Goal: Browse casually

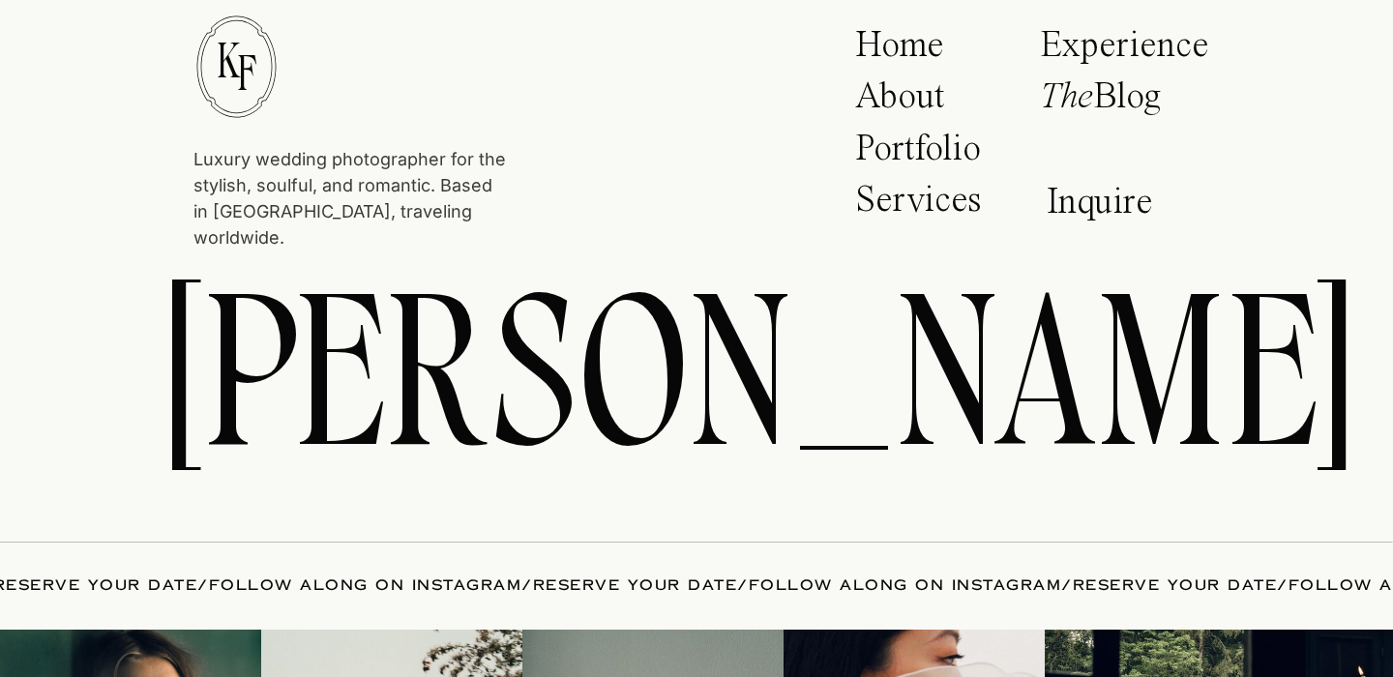
scroll to position [10103, 0]
click at [941, 158] on p "Portfolio" at bounding box center [924, 156] width 138 height 48
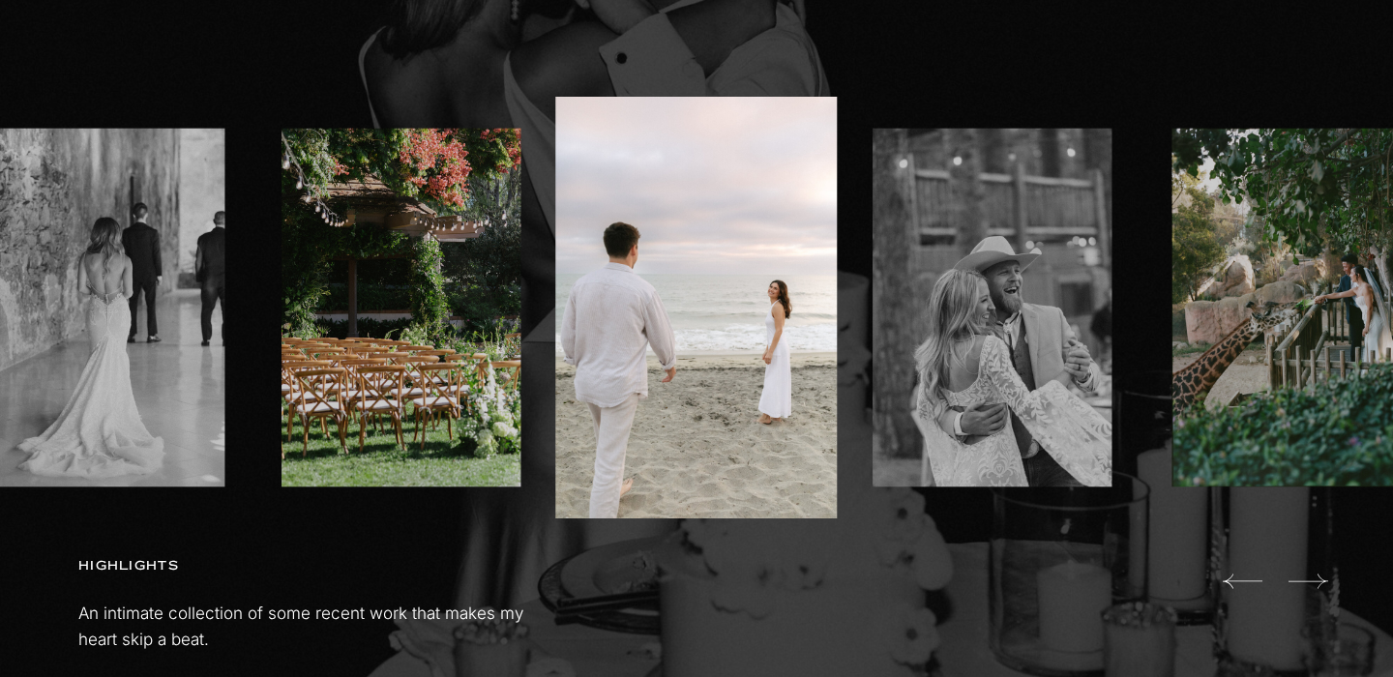
scroll to position [1219, 0]
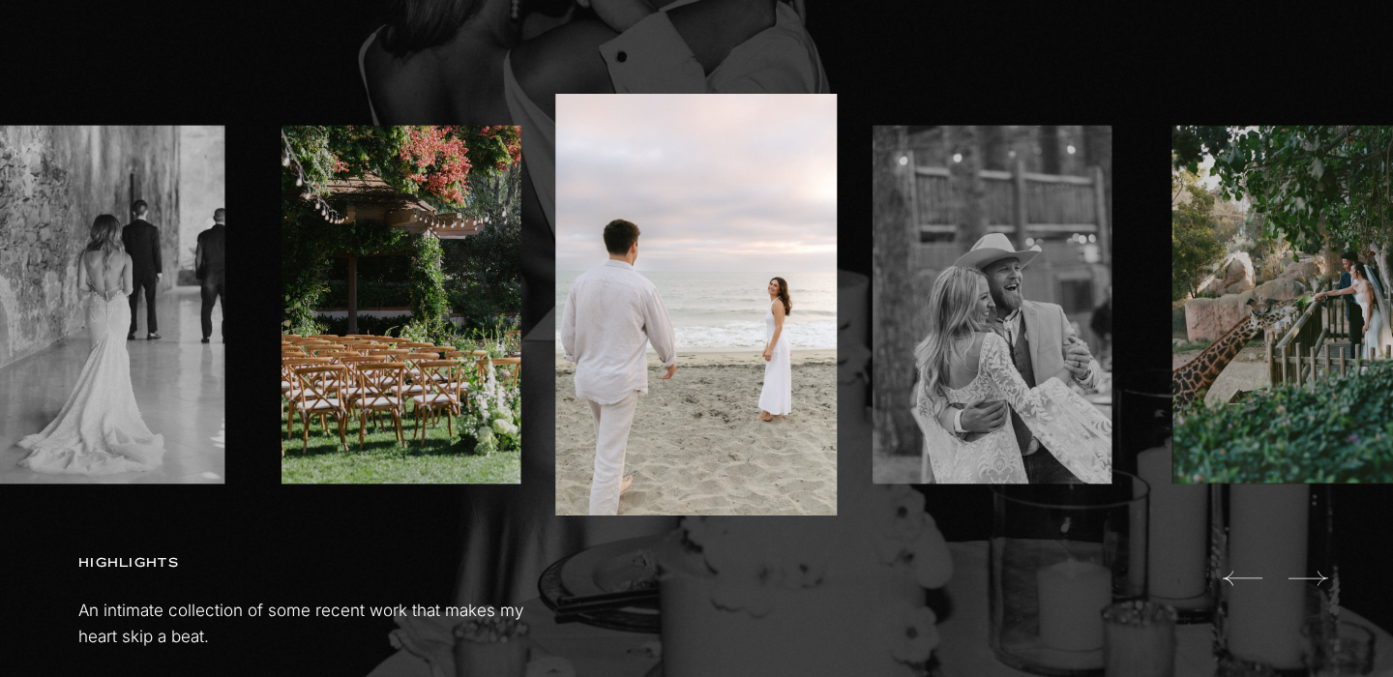
click at [1325, 582] on icon at bounding box center [1309, 578] width 40 height 39
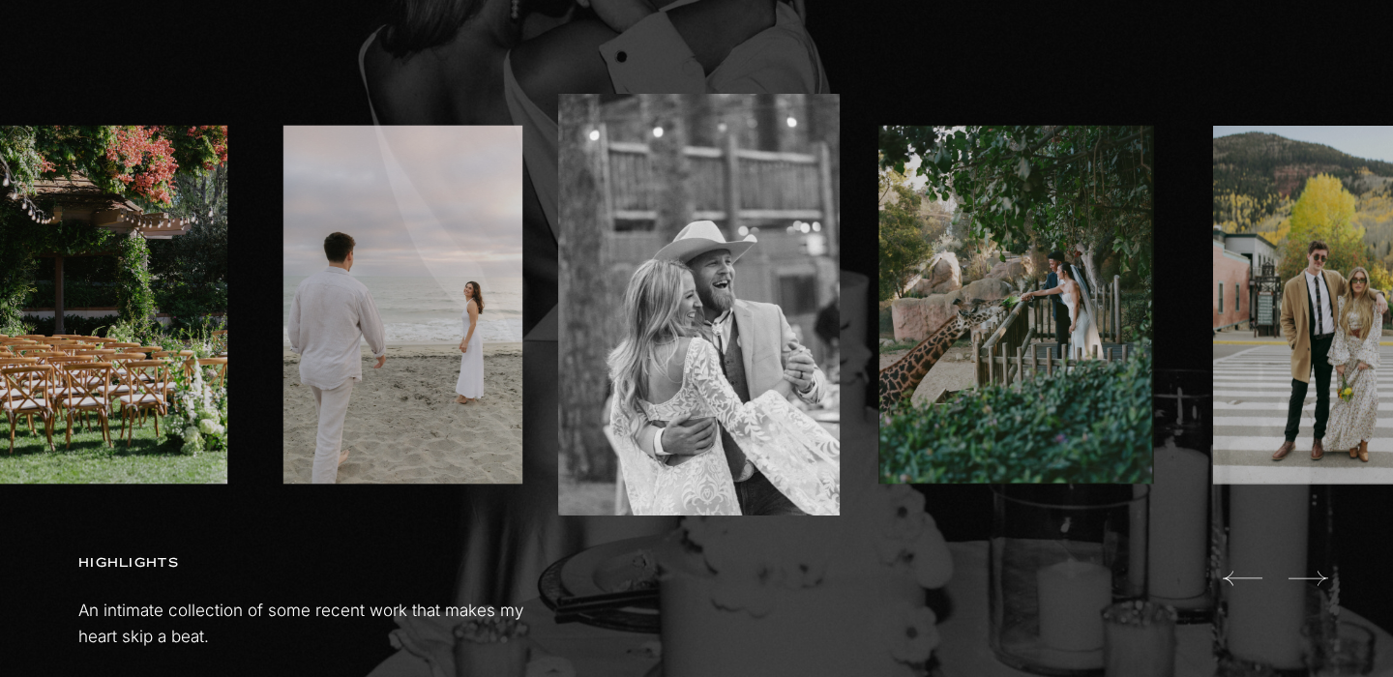
click at [1325, 582] on icon at bounding box center [1309, 578] width 40 height 39
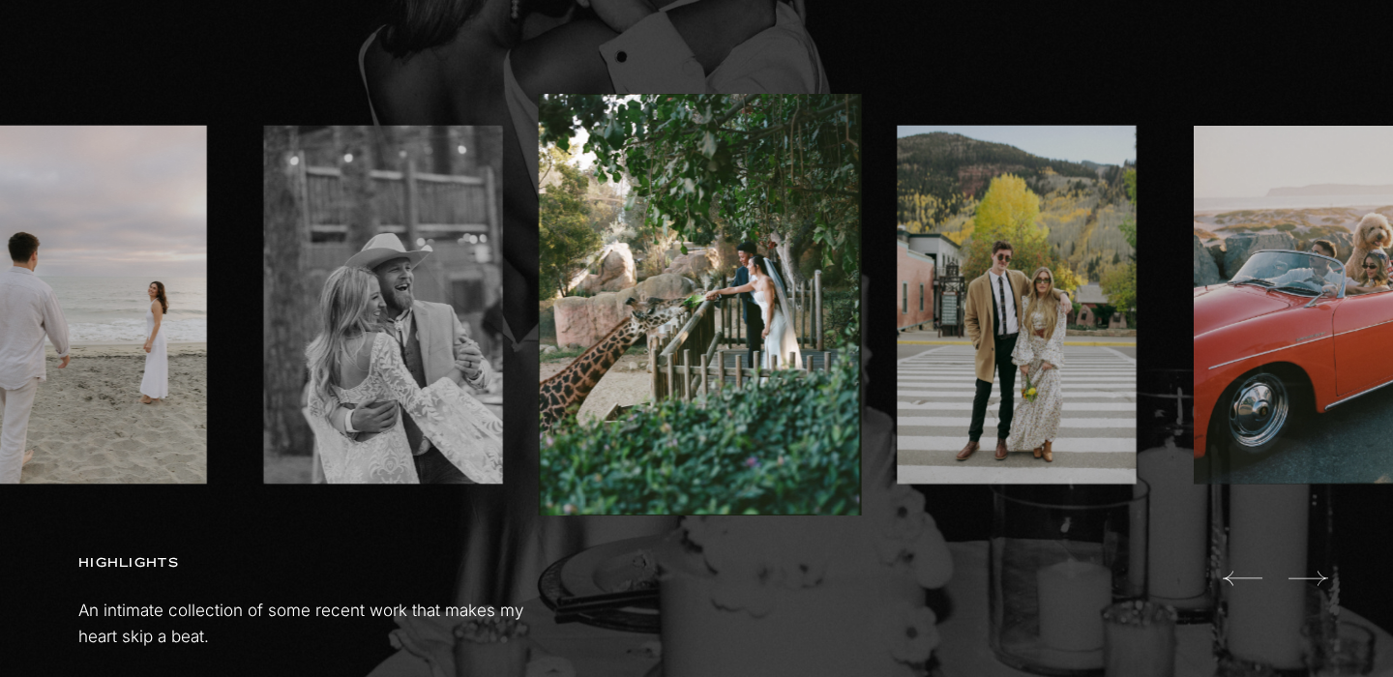
click at [1325, 582] on icon at bounding box center [1309, 578] width 40 height 39
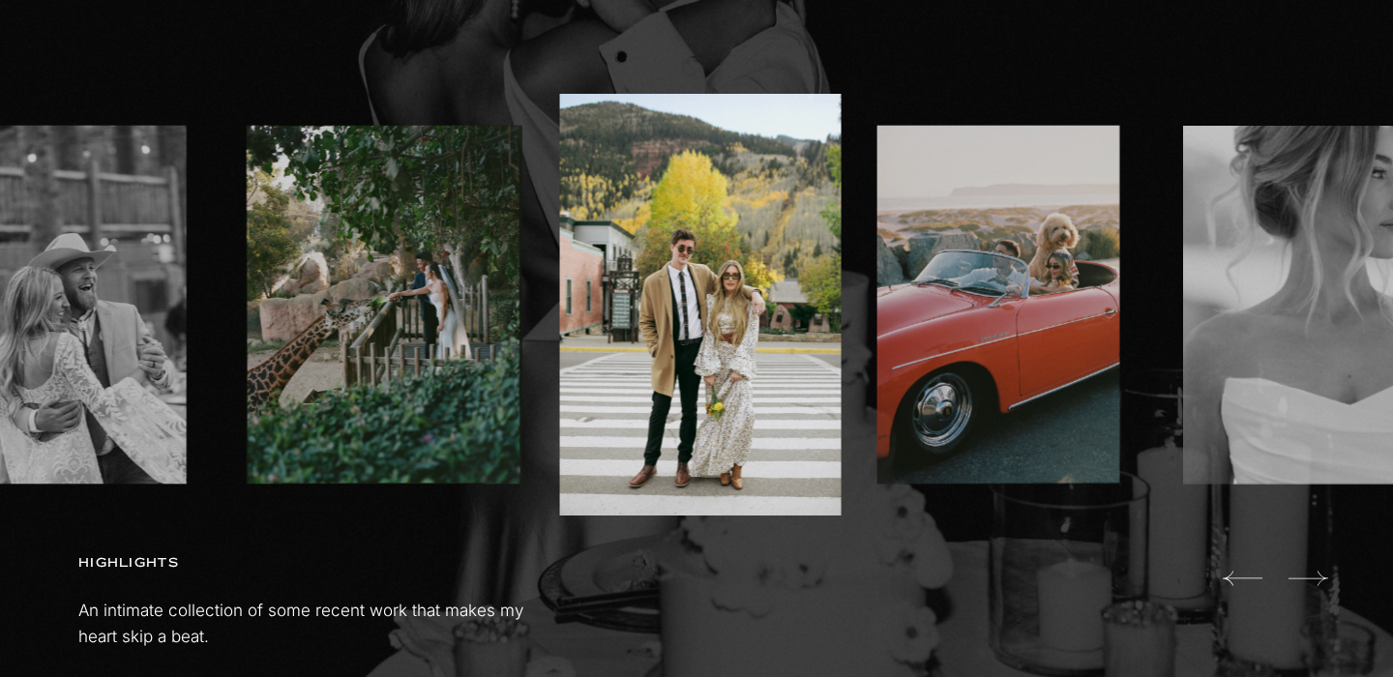
click at [1325, 582] on icon at bounding box center [1309, 578] width 40 height 39
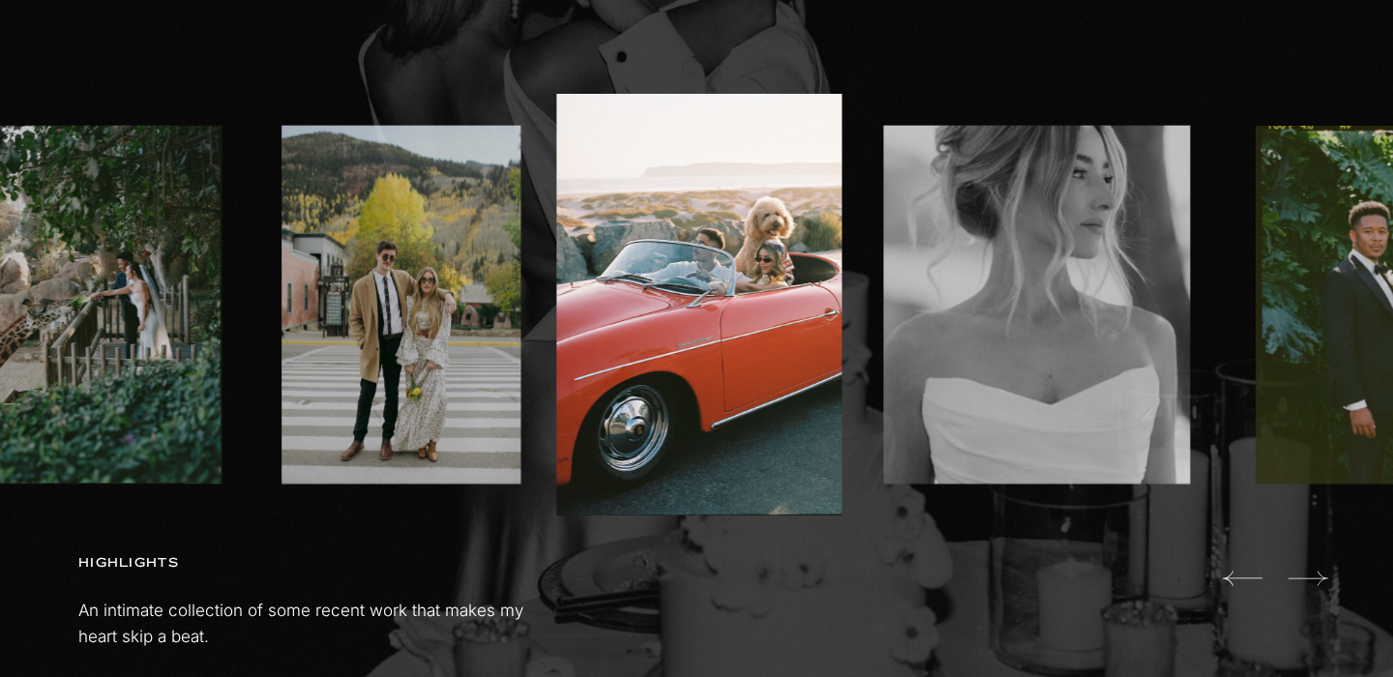
click at [1325, 582] on icon at bounding box center [1309, 578] width 40 height 39
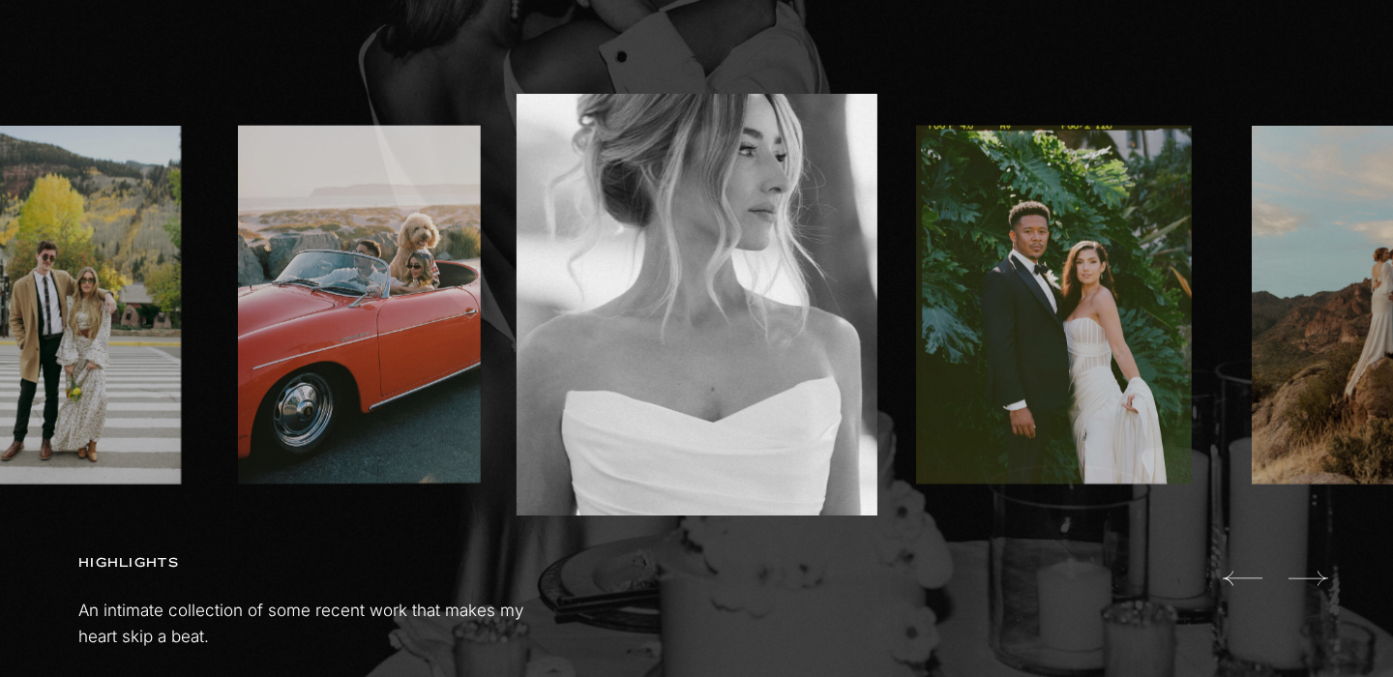
click at [1325, 582] on icon at bounding box center [1309, 578] width 40 height 39
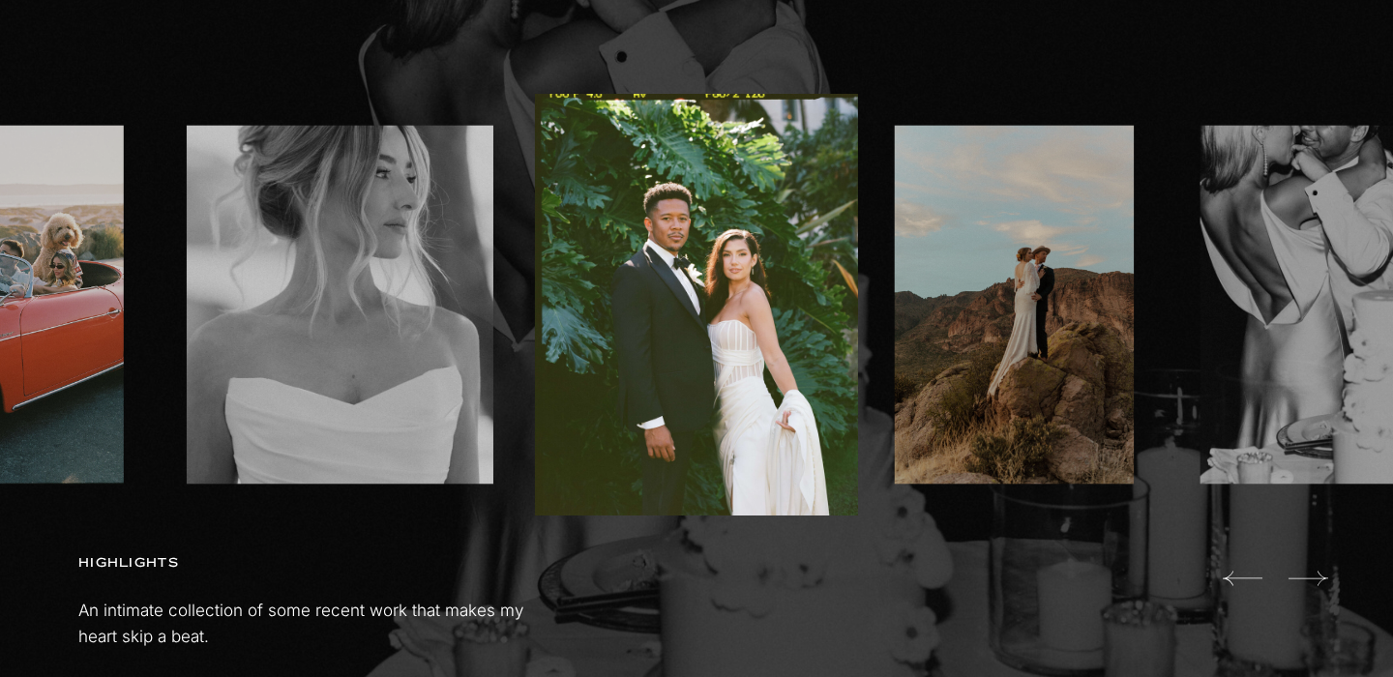
click at [1325, 582] on icon at bounding box center [1309, 578] width 40 height 39
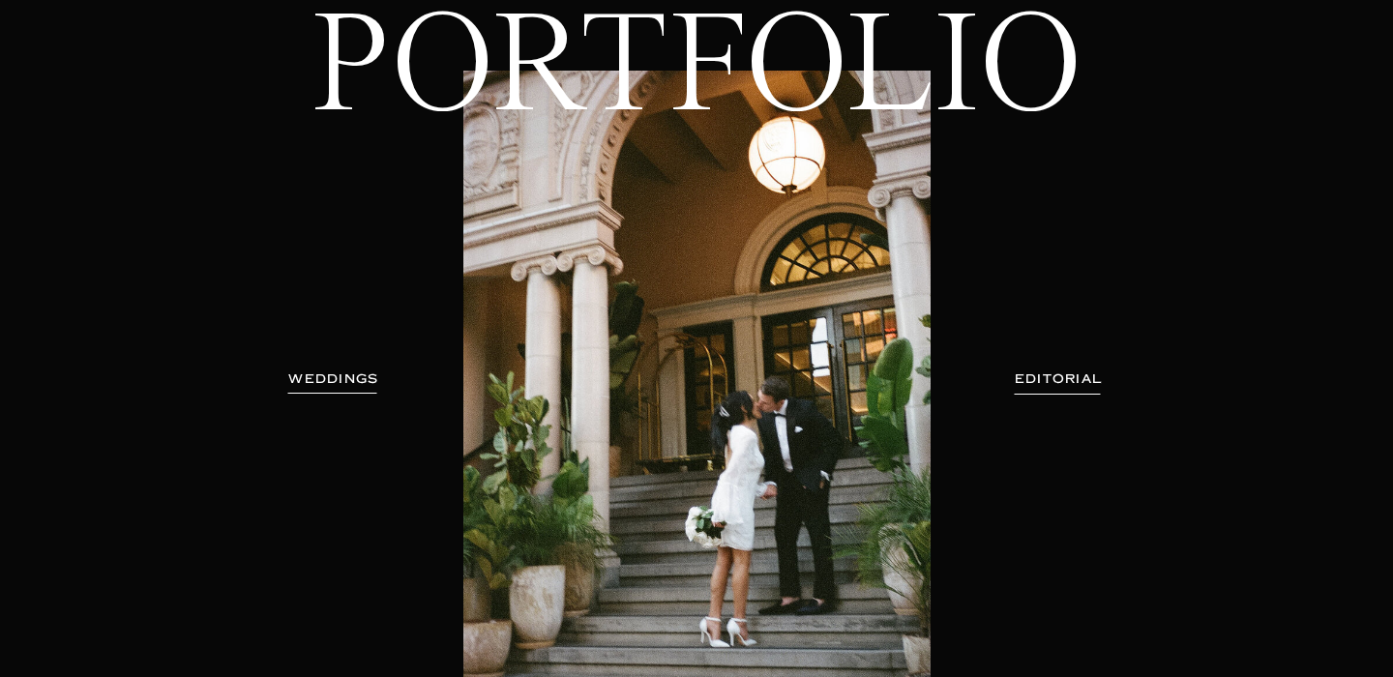
scroll to position [0, 0]
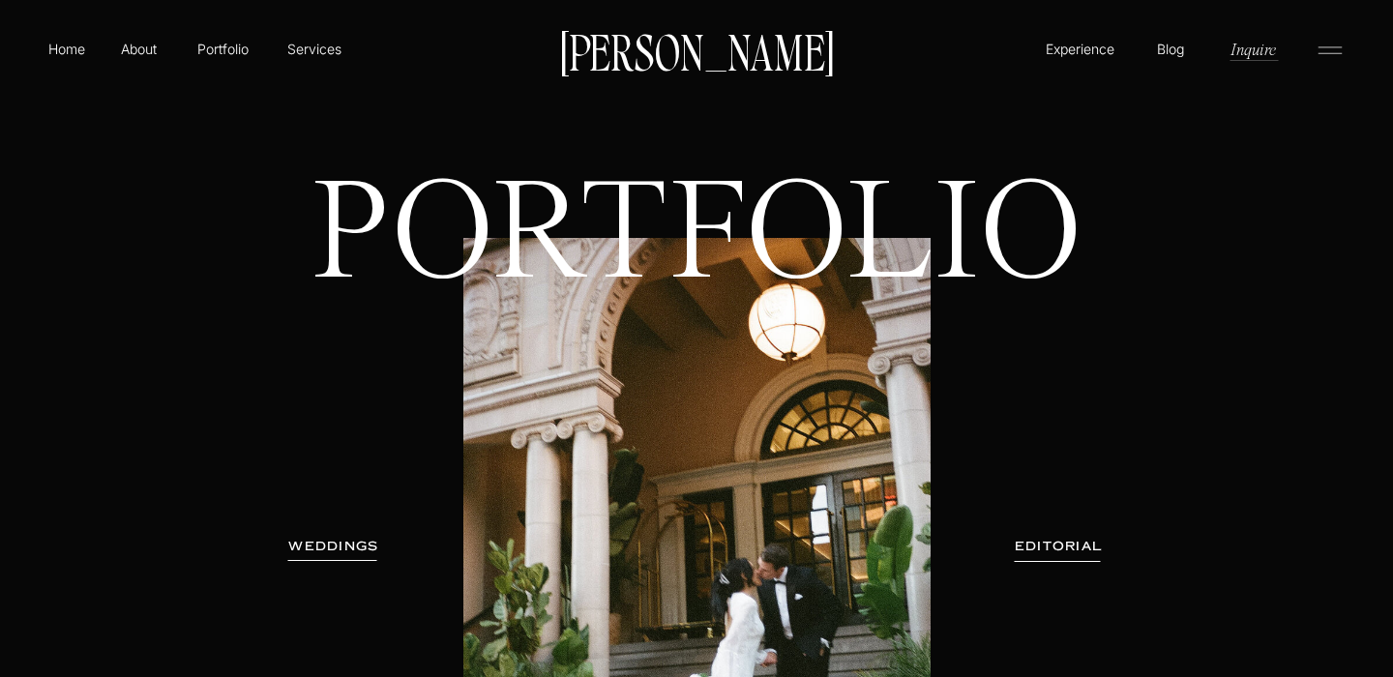
click at [321, 546] on h3 "WEDDINGS" at bounding box center [334, 546] width 122 height 19
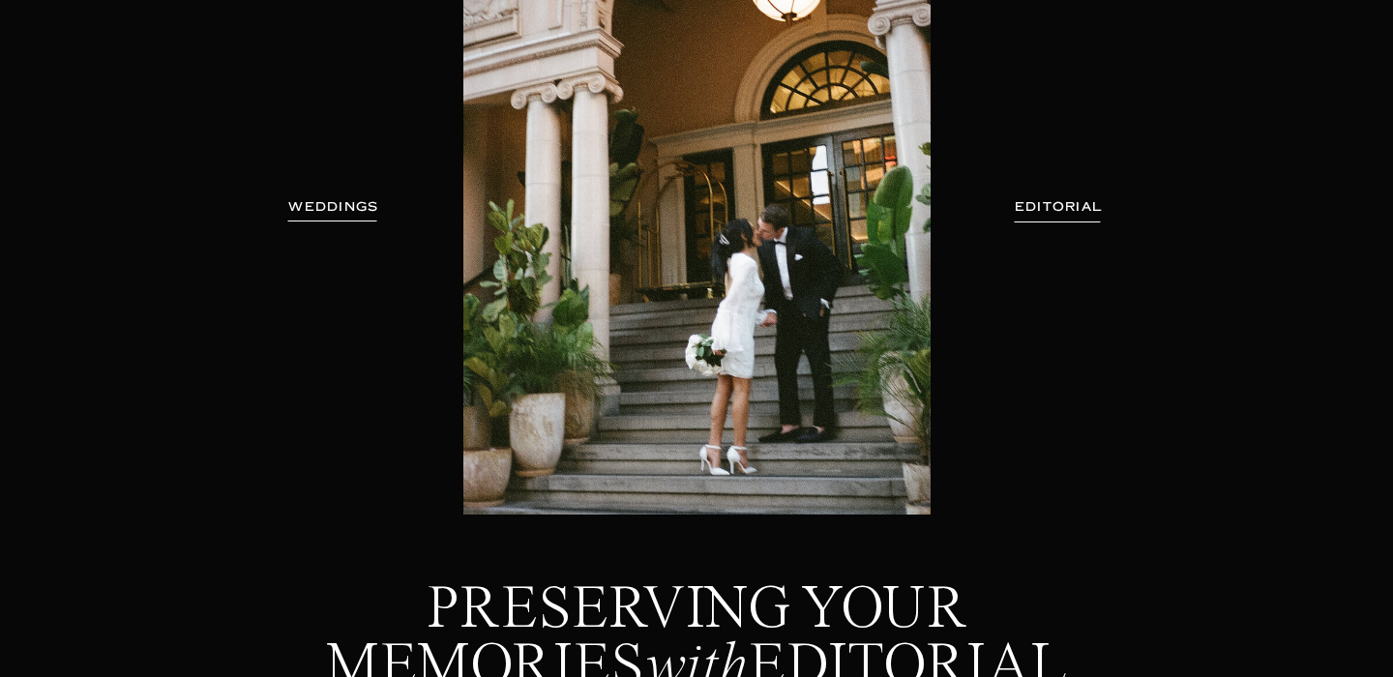
scroll to position [309, 0]
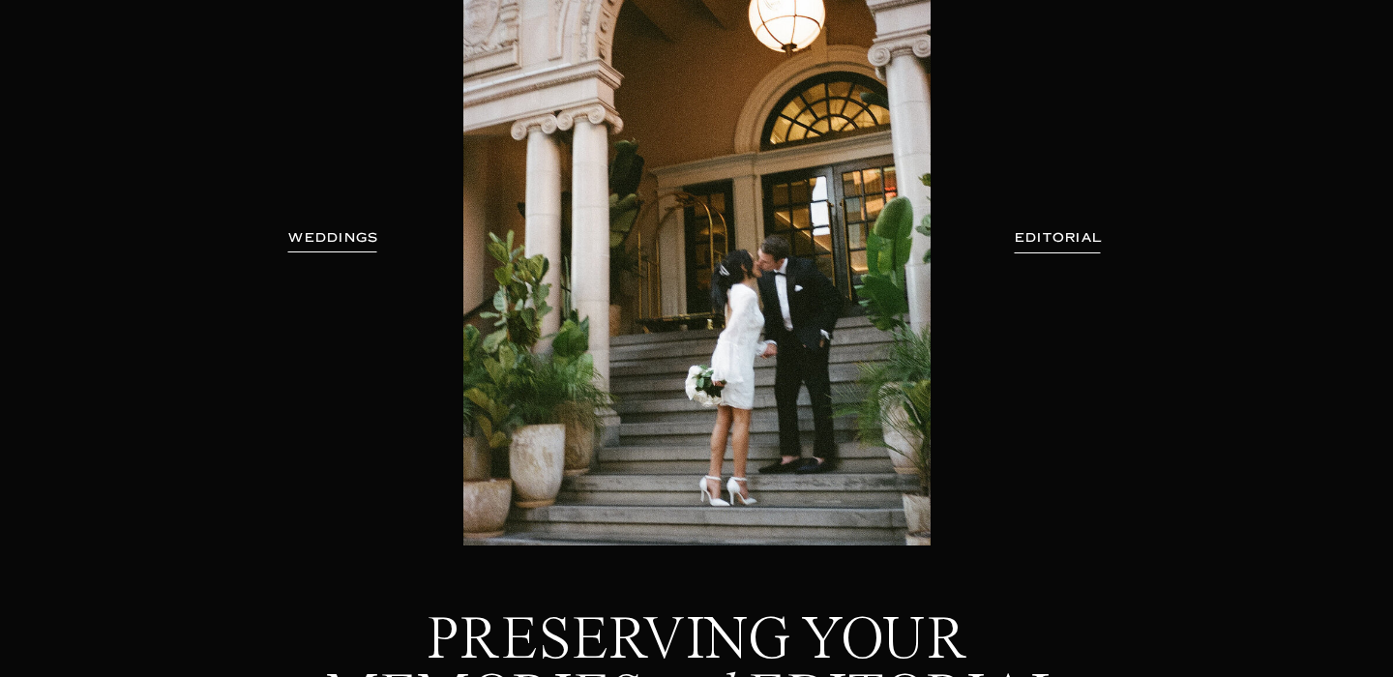
click at [1055, 241] on h3 "EDITORIAL" at bounding box center [1058, 237] width 141 height 19
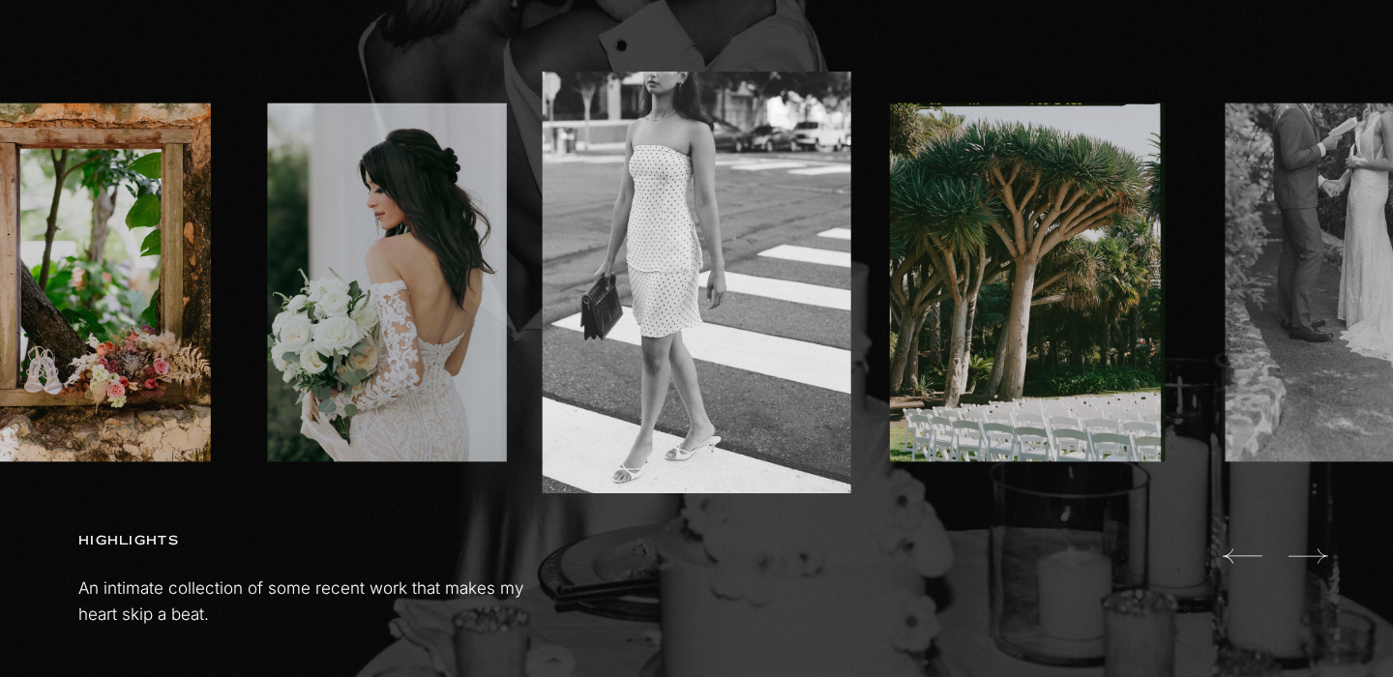
scroll to position [1241, 0]
click at [1328, 559] on icon at bounding box center [1309, 556] width 40 height 39
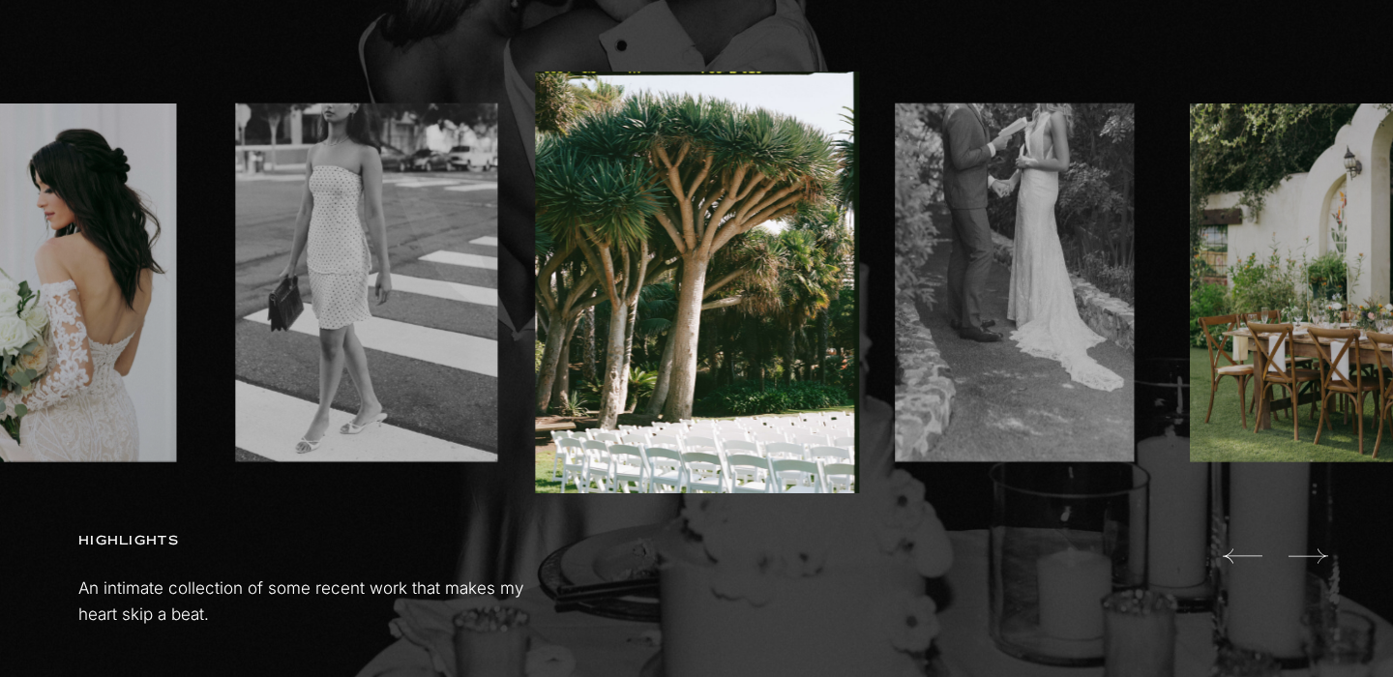
click at [1328, 559] on icon at bounding box center [1309, 556] width 40 height 39
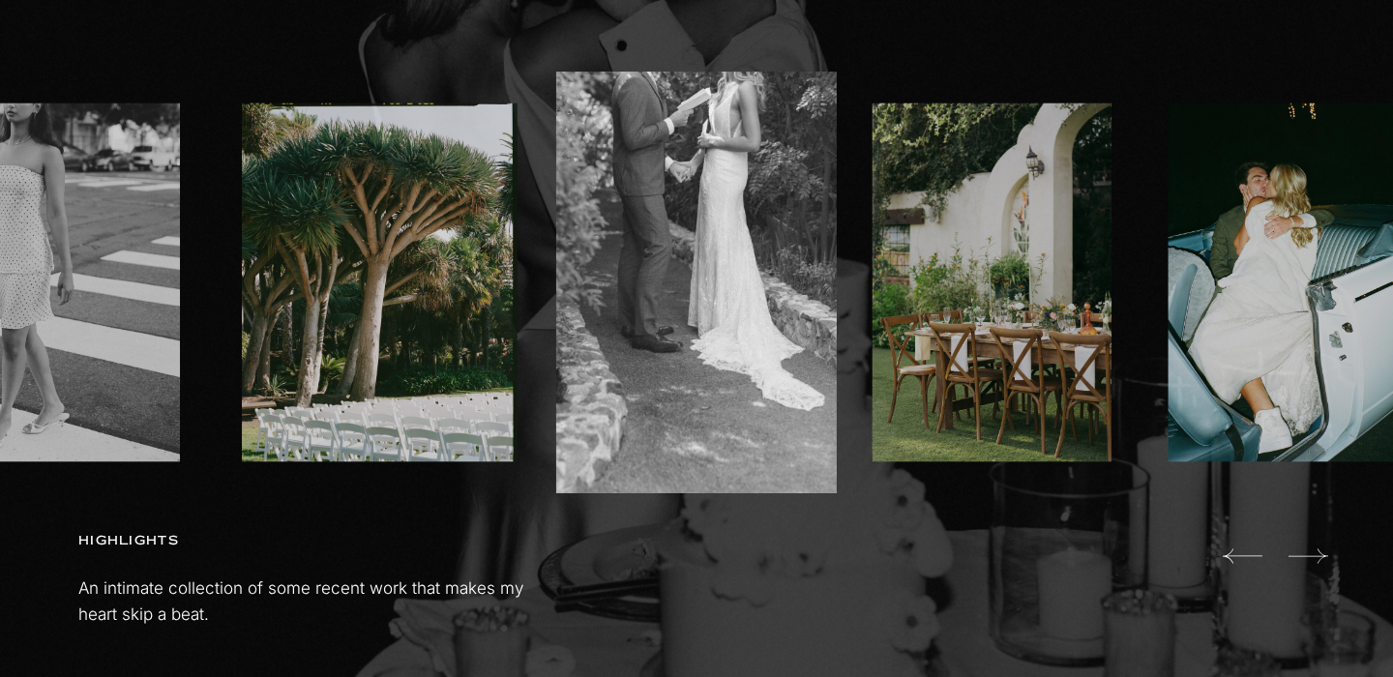
click at [1328, 559] on icon at bounding box center [1309, 556] width 40 height 39
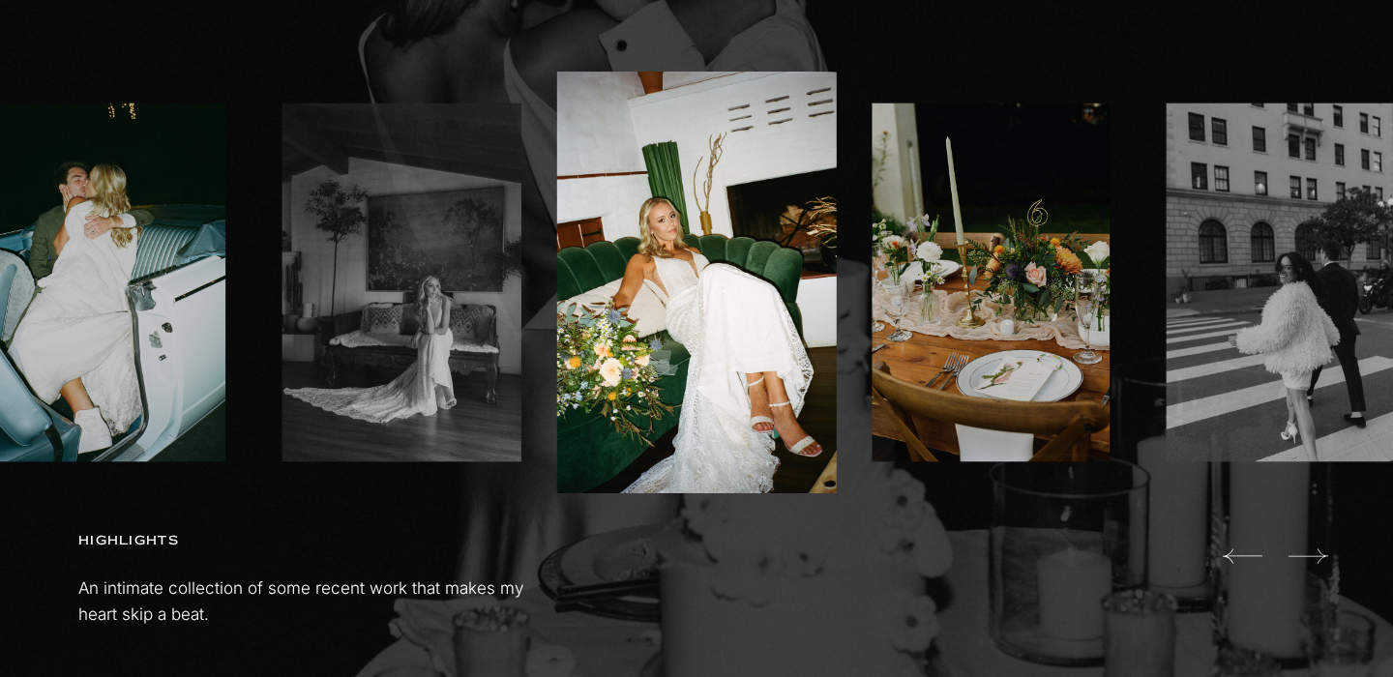
drag, startPoint x: 1363, startPoint y: 0, endPoint x: 928, endPoint y: 47, distance: 438.0
